Goal: Task Accomplishment & Management: Understand process/instructions

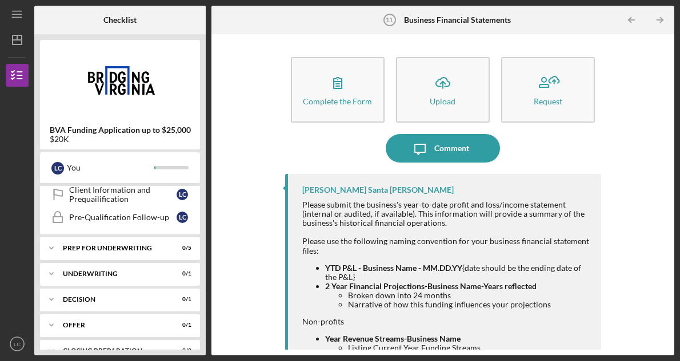
scroll to position [403, 0]
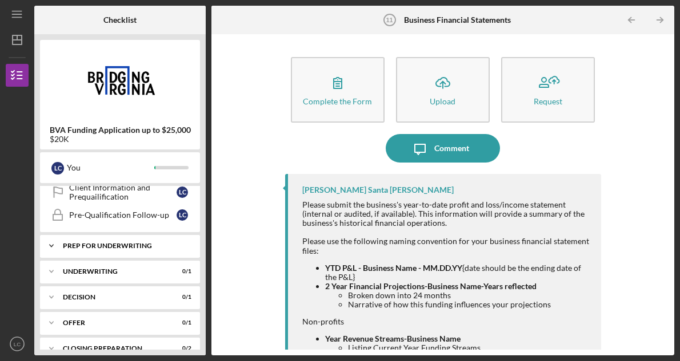
click at [124, 247] on div "Prep for Underwriting" at bounding box center [124, 246] width 123 height 7
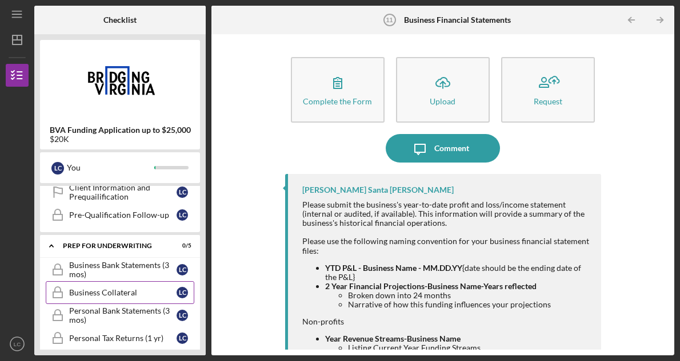
click at [142, 294] on div "Business Collateral" at bounding box center [122, 292] width 107 height 9
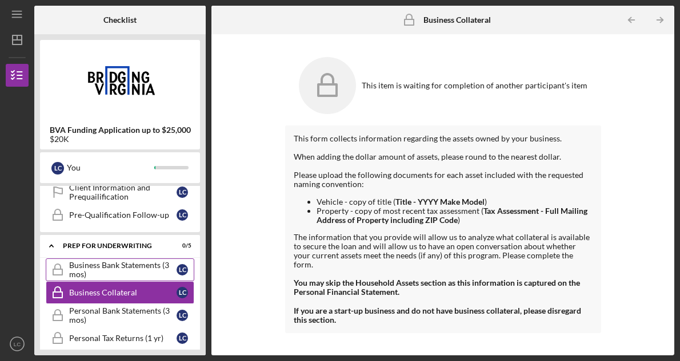
click at [165, 267] on div "Business Bank Statements (3 mos)" at bounding box center [122, 270] width 107 height 18
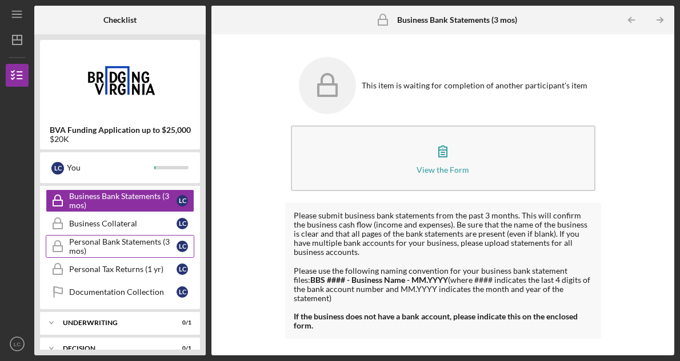
scroll to position [473, 0]
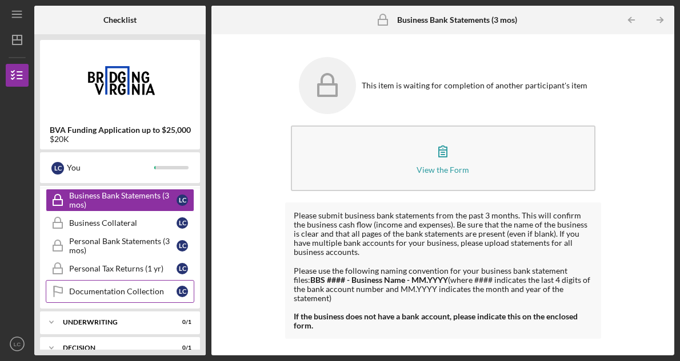
click at [137, 292] on div "Documentation Collection" at bounding box center [122, 291] width 107 height 9
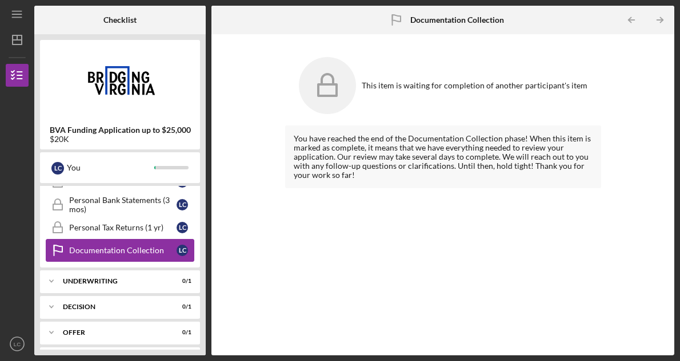
scroll to position [520, 0]
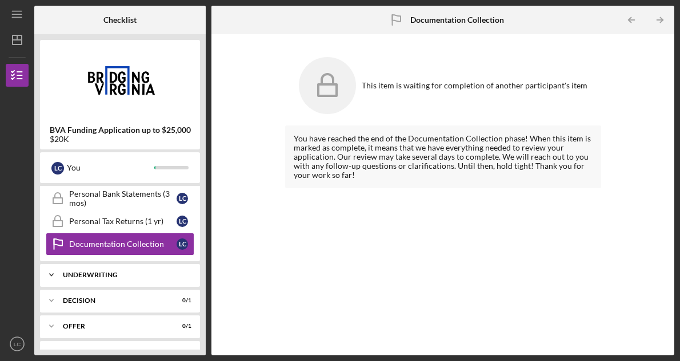
click at [115, 278] on div "Underwriting" at bounding box center [124, 275] width 123 height 7
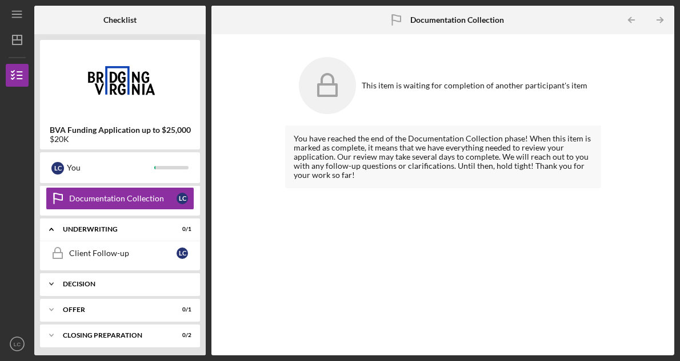
scroll to position [571, 0]
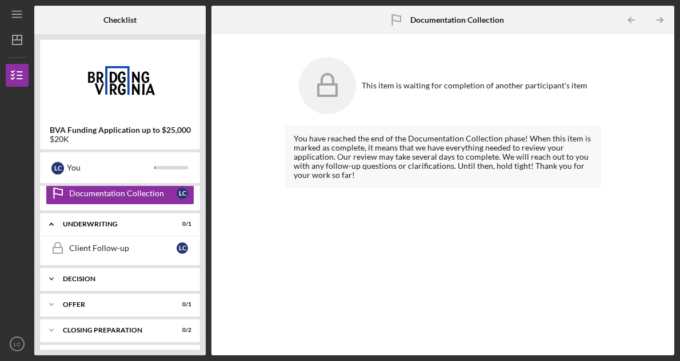
click at [118, 282] on div "Decision" at bounding box center [124, 279] width 123 height 7
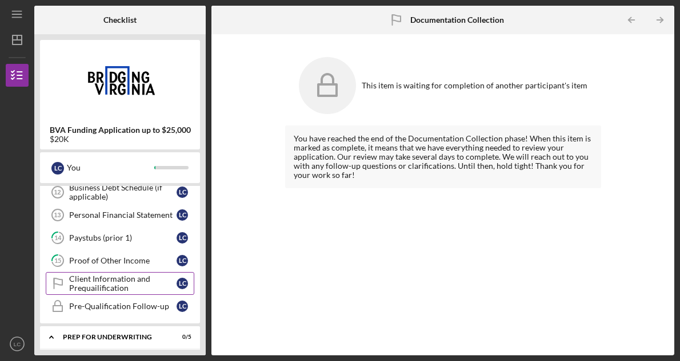
scroll to position [310, 0]
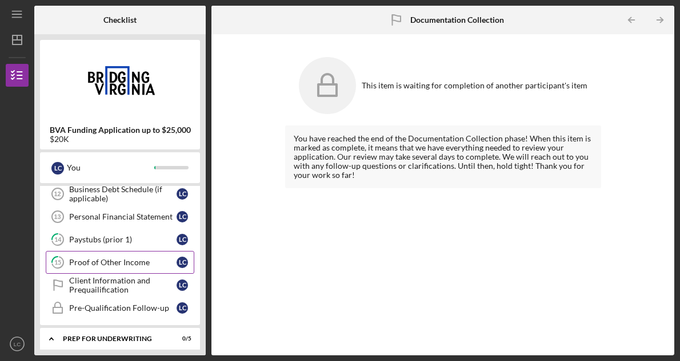
click at [132, 260] on div "Proof of Other Income" at bounding box center [122, 262] width 107 height 9
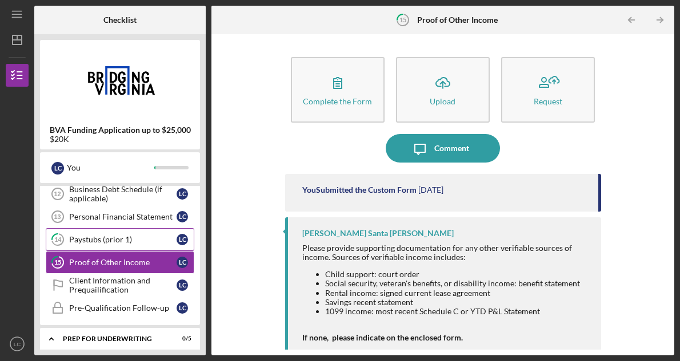
click at [129, 246] on link "14 Paystubs (prior 1) L C" at bounding box center [120, 239] width 148 height 23
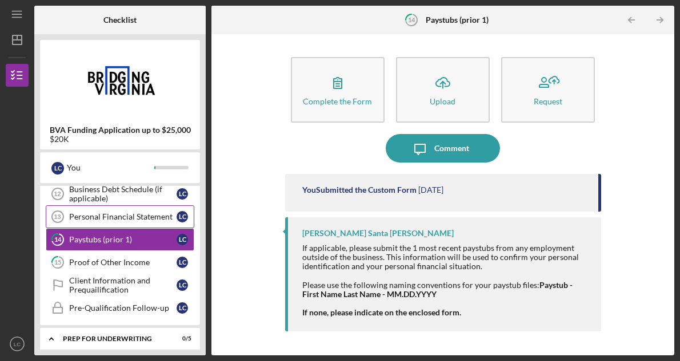
click at [138, 224] on link "Personal Financial Statement 13 Personal Financial Statement L C" at bounding box center [120, 217] width 148 height 23
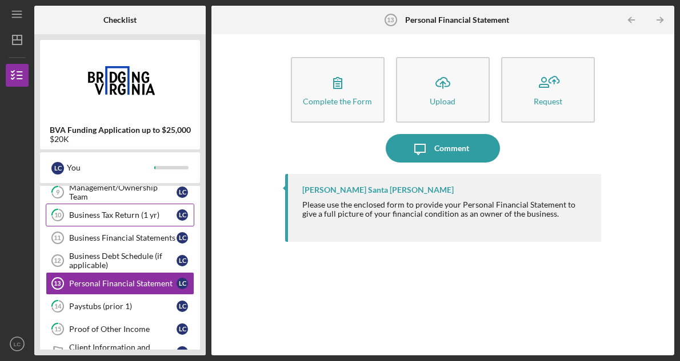
scroll to position [239, 0]
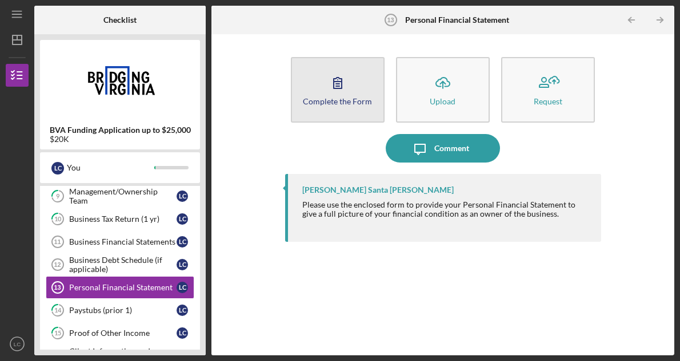
click at [344, 91] on icon "button" at bounding box center [337, 83] width 29 height 29
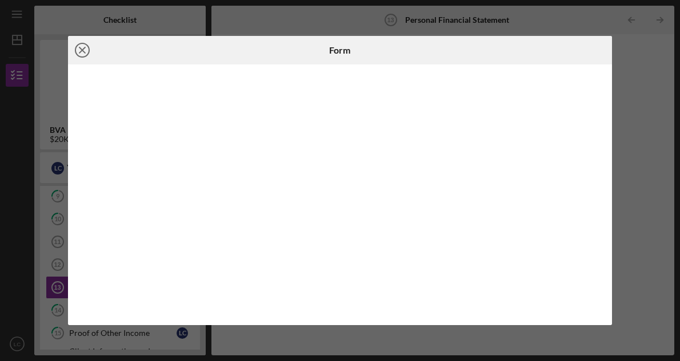
click at [87, 50] on icon "Icon/Close" at bounding box center [82, 50] width 29 height 29
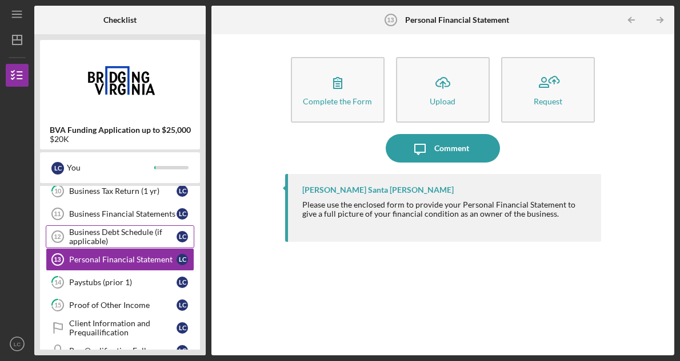
scroll to position [268, 0]
click at [156, 234] on div "Business Debt Schedule (if applicable)" at bounding box center [122, 236] width 107 height 18
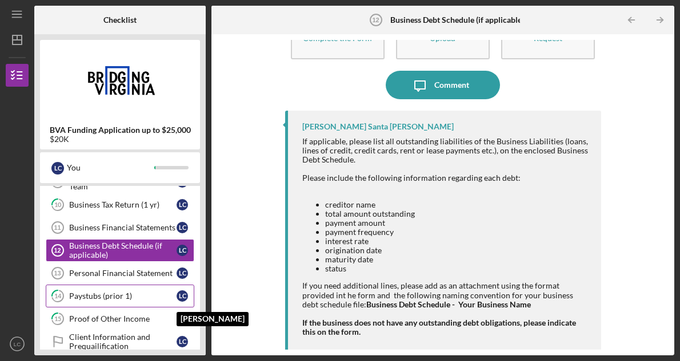
scroll to position [237, 0]
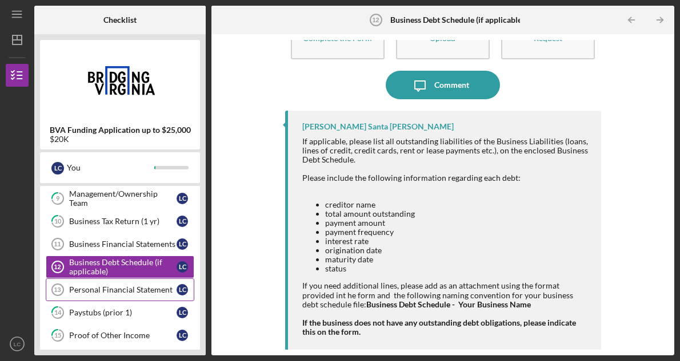
click at [160, 296] on link "Personal Financial Statement 13 Personal Financial Statement L C" at bounding box center [120, 290] width 148 height 23
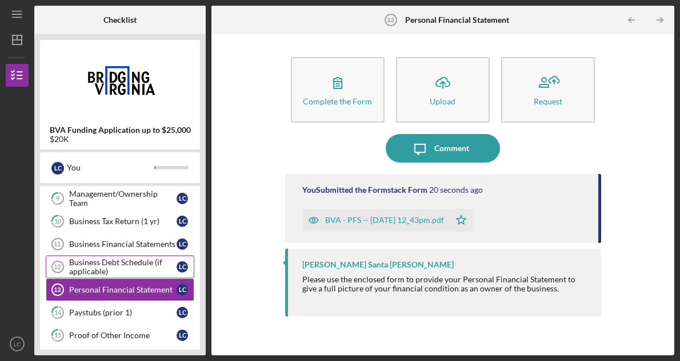
click at [161, 265] on div "Business Debt Schedule (if applicable)" at bounding box center [122, 267] width 107 height 18
